Goal: Information Seeking & Learning: Learn about a topic

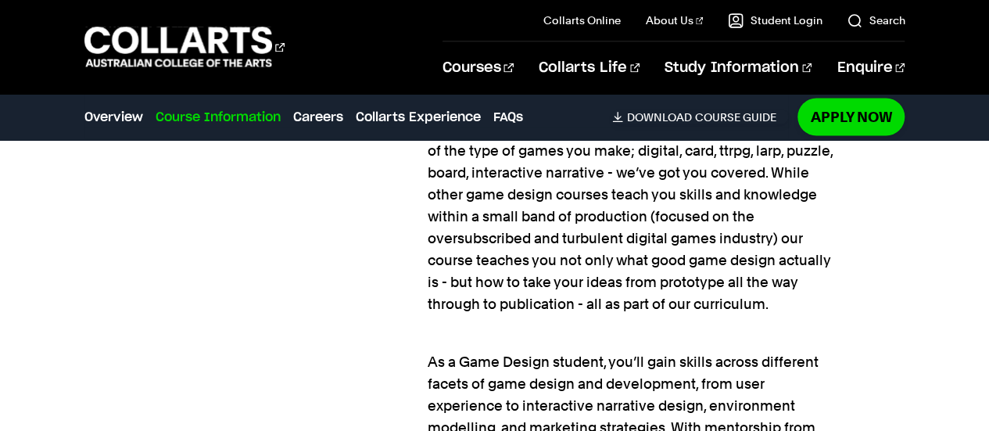
scroll to position [1458, 0]
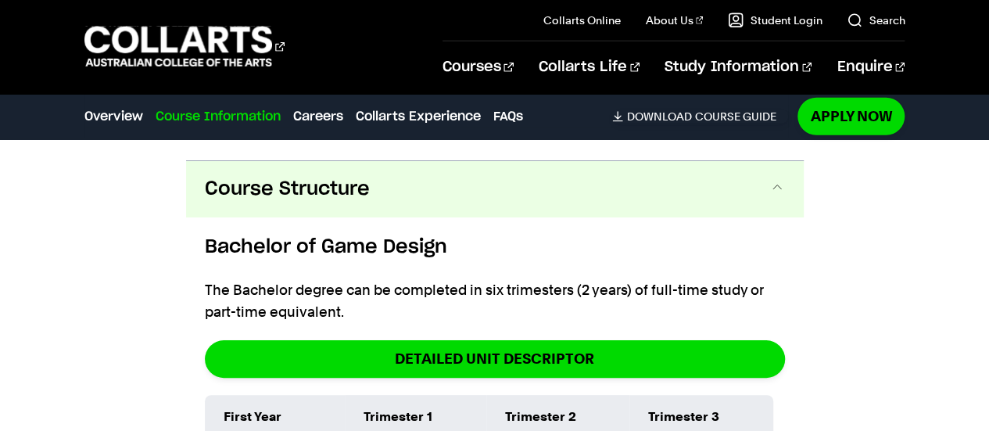
scroll to position [2366, 0]
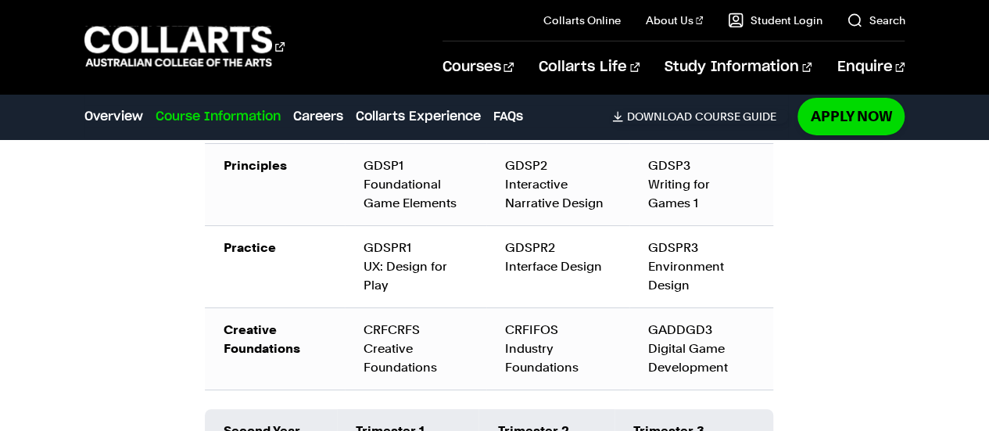
scroll to position [2638, 0]
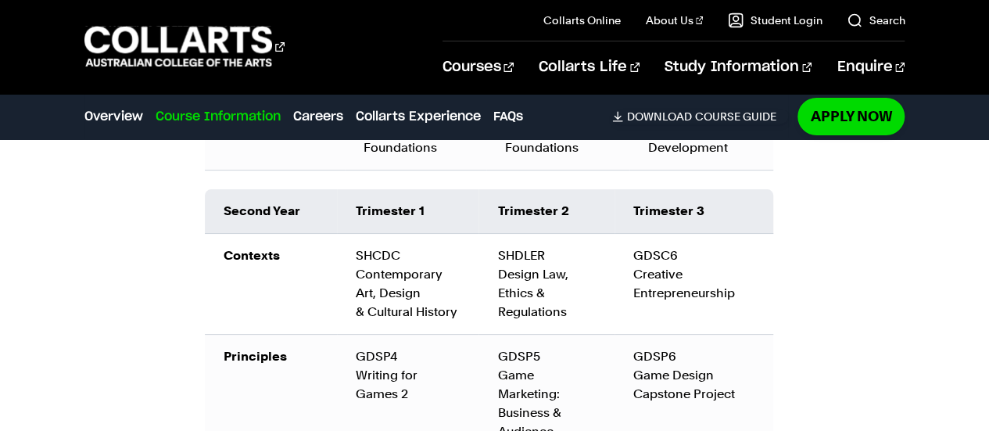
scroll to position [2849, 0]
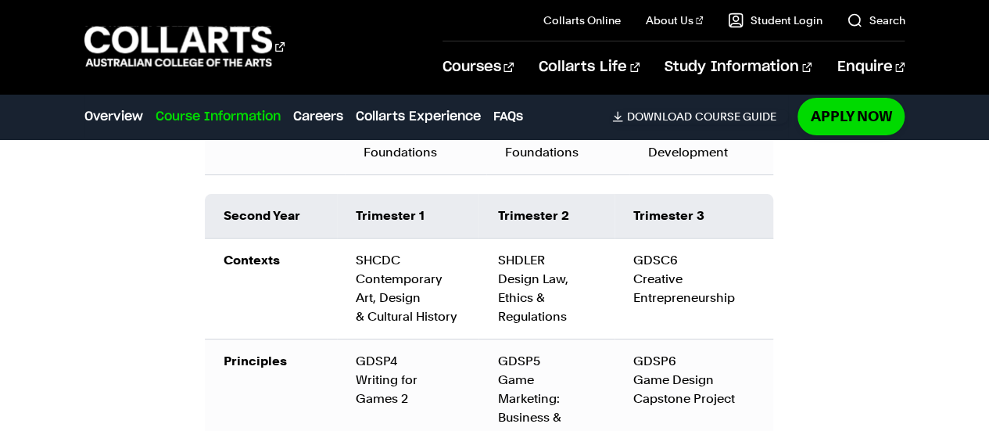
click at [199, 107] on link "Course Information" at bounding box center [218, 116] width 125 height 19
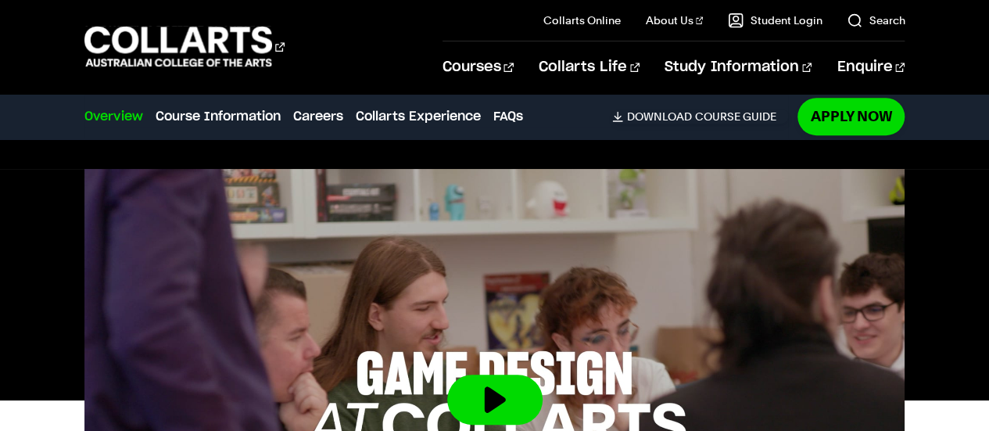
scroll to position [0, 0]
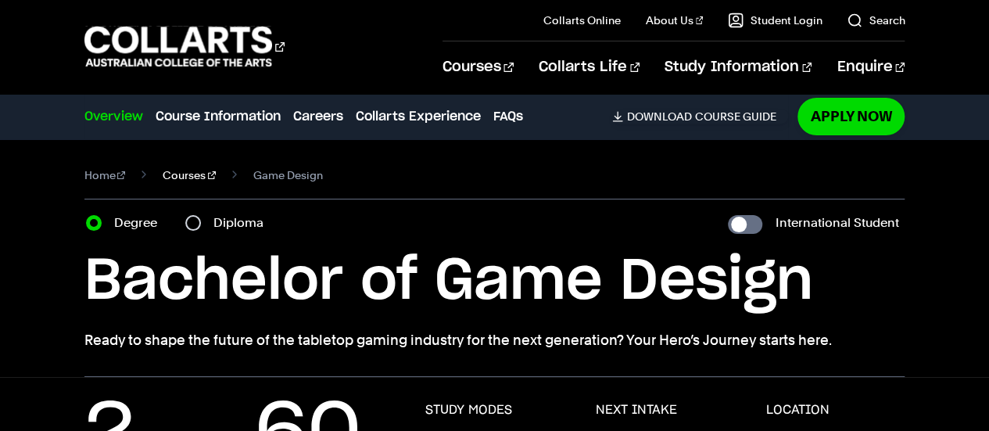
click at [163, 164] on link "Courses" at bounding box center [189, 175] width 53 height 22
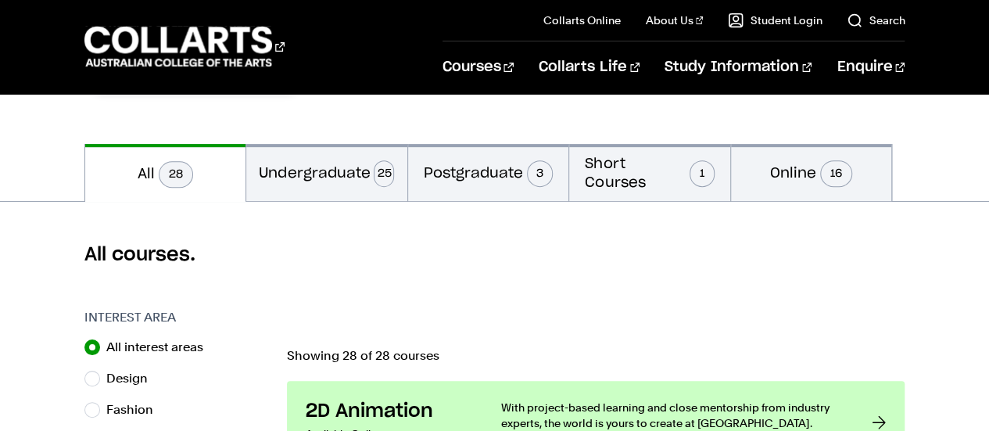
scroll to position [301, 0]
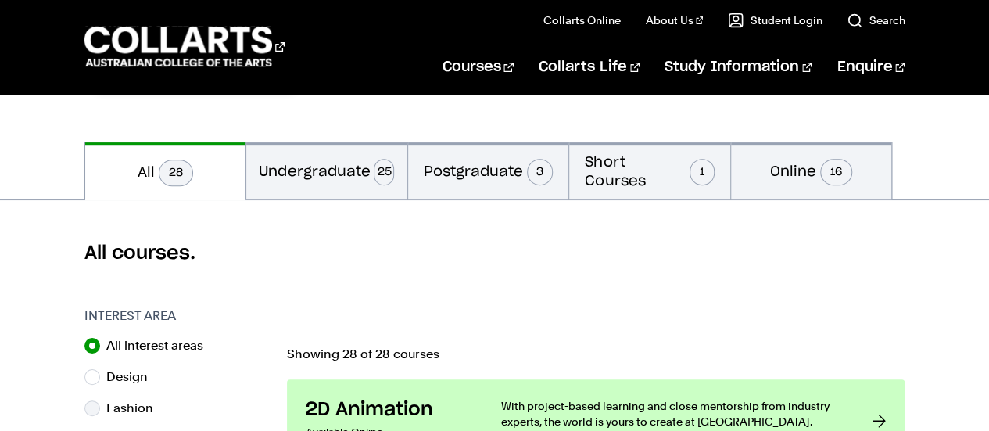
click at [115, 397] on label "Fashion" at bounding box center [135, 408] width 59 height 22
click at [100, 400] on input "Fashion" at bounding box center [92, 408] width 16 height 16
radio input "true"
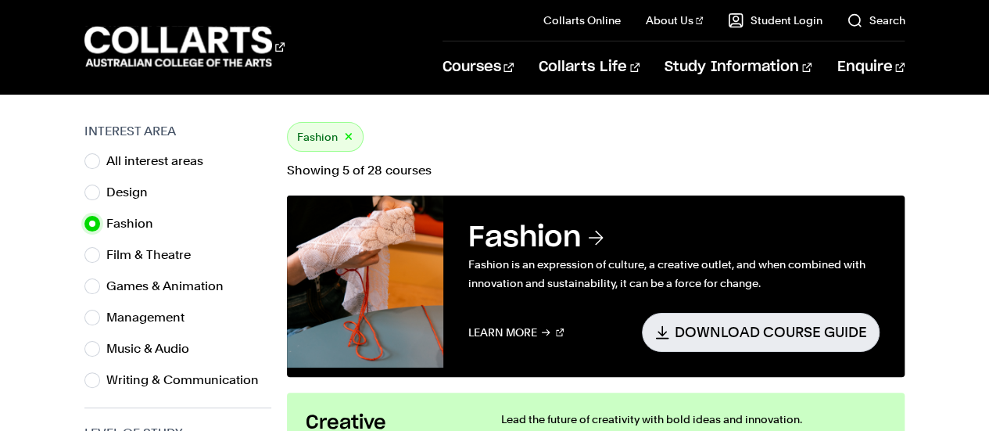
scroll to position [486, 0]
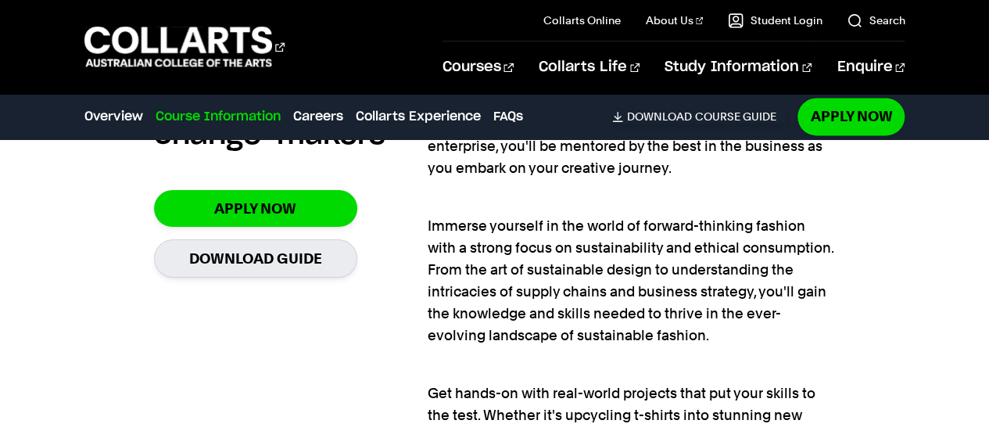
scroll to position [1113, 0]
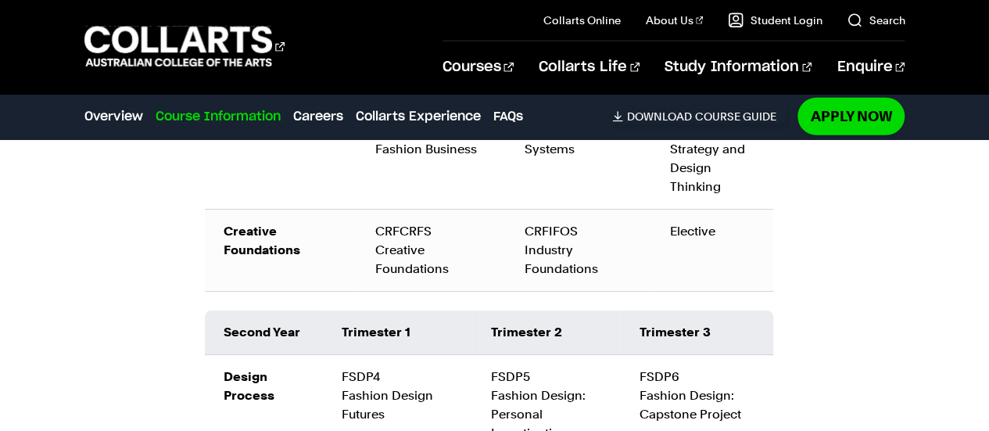
scroll to position [2177, 0]
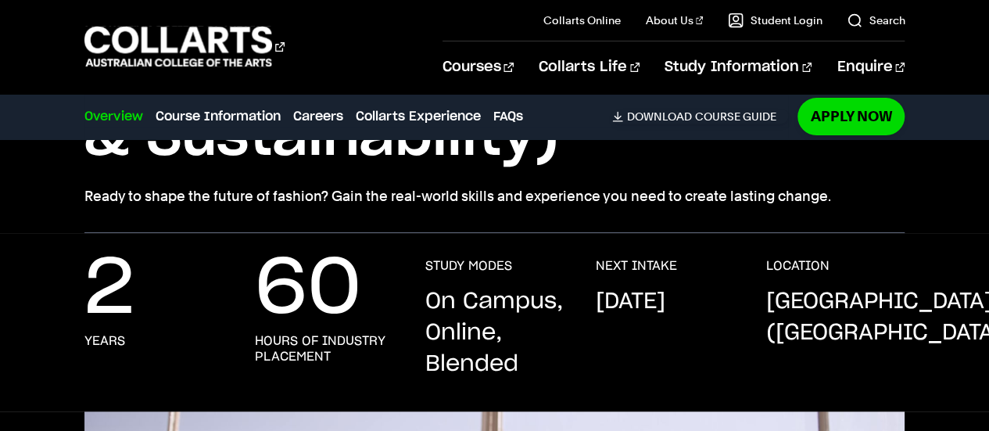
scroll to position [0, 0]
